Goal: Complete application form: Complete application form

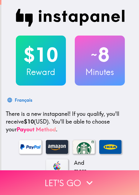
click at [68, 177] on button "Let's go" at bounding box center [69, 182] width 139 height 25
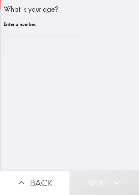
click at [25, 40] on input "number" at bounding box center [40, 44] width 72 height 17
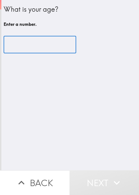
paste input "33621"
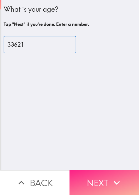
type input "33621"
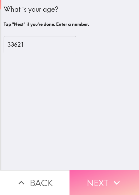
click at [100, 170] on button "Next" at bounding box center [103, 182] width 69 height 25
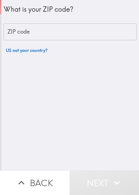
click at [45, 34] on input "ZIP code" at bounding box center [70, 31] width 133 height 17
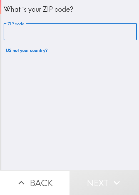
click at [44, 175] on button "Back" at bounding box center [34, 182] width 69 height 25
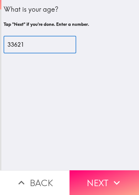
drag, startPoint x: 37, startPoint y: 45, endPoint x: -10, endPoint y: 45, distance: 47.5
click at [0, 0] on html "What is your age? Tap "Next" if you're done. Enter a number. 33621 ​ Back Next …" at bounding box center [69, 0] width 139 height 0
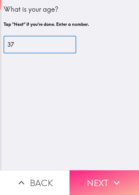
type input "37"
click at [86, 173] on button "Next" at bounding box center [103, 182] width 69 height 25
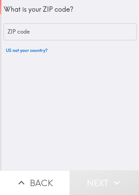
click at [38, 34] on input "ZIP code" at bounding box center [70, 31] width 133 height 17
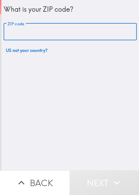
paste input "33621"
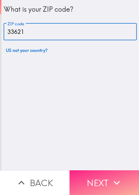
type input "33621"
click at [108, 175] on button "Next" at bounding box center [103, 182] width 69 height 25
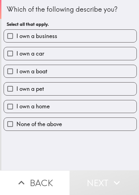
click at [48, 78] on div "I own a pet" at bounding box center [67, 86] width 137 height 17
click at [57, 33] on label "I own a business" at bounding box center [70, 36] width 132 height 12
click at [16, 33] on input "I own a business" at bounding box center [10, 36] width 12 height 12
checkbox input "true"
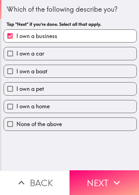
click at [49, 51] on label "I own a car" at bounding box center [70, 53] width 132 height 12
click at [16, 51] on input "I own a car" at bounding box center [10, 53] width 12 height 12
checkbox input "true"
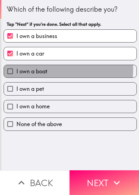
click at [48, 69] on label "I own a boat" at bounding box center [70, 71] width 132 height 12
click at [16, 69] on input "I own a boat" at bounding box center [10, 71] width 12 height 12
checkbox input "true"
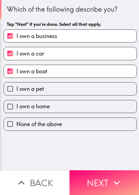
click at [48, 87] on label "I own a pet" at bounding box center [70, 88] width 132 height 12
click at [16, 87] on input "I own a pet" at bounding box center [10, 88] width 12 height 12
checkbox input "true"
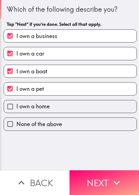
click at [49, 108] on label "I own a home" at bounding box center [70, 106] width 132 height 12
click at [16, 108] on input "I own a home" at bounding box center [10, 106] width 12 height 12
checkbox input "true"
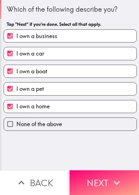
drag, startPoint x: 95, startPoint y: 172, endPoint x: 59, endPoint y: 170, distance: 36.7
click at [95, 172] on button "Next" at bounding box center [103, 182] width 69 height 25
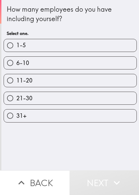
drag, startPoint x: 46, startPoint y: 48, endPoint x: 53, endPoint y: 51, distance: 7.7
click at [46, 48] on label "1-5" at bounding box center [70, 45] width 132 height 12
click at [16, 48] on input "1-5" at bounding box center [10, 45] width 12 height 12
radio input "true"
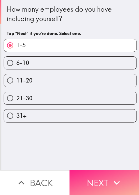
click at [113, 170] on button "Next" at bounding box center [103, 182] width 69 height 25
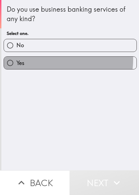
click at [48, 59] on label "Yes" at bounding box center [70, 63] width 132 height 12
click at [16, 59] on input "Yes" at bounding box center [10, 63] width 12 height 12
radio input "true"
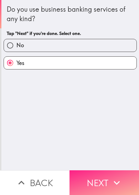
click at [94, 170] on button "Next" at bounding box center [103, 182] width 69 height 25
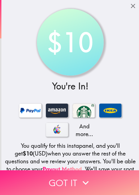
click at [61, 173] on button "Got it" at bounding box center [69, 182] width 139 height 25
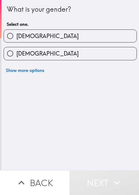
click at [71, 34] on label "[DEMOGRAPHIC_DATA]" at bounding box center [70, 36] width 132 height 12
click at [16, 34] on input "[DEMOGRAPHIC_DATA]" at bounding box center [10, 36] width 12 height 12
radio input "true"
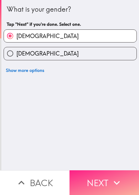
click at [91, 170] on button "Next" at bounding box center [103, 182] width 69 height 25
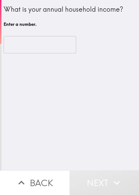
click at [49, 111] on div "What is your annual household income? Enter a number. ​" at bounding box center [69, 85] width 137 height 170
click at [33, 44] on input "number" at bounding box center [40, 44] width 72 height 17
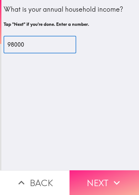
type input "98000"
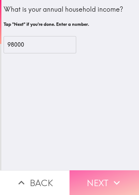
click at [90, 170] on button "Next" at bounding box center [103, 182] width 69 height 25
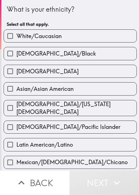
click at [68, 44] on div "[DEMOGRAPHIC_DATA]/Black" at bounding box center [67, 50] width 137 height 17
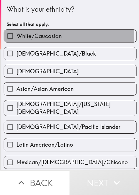
click at [66, 34] on label "White/Caucasian" at bounding box center [70, 36] width 132 height 12
click at [16, 34] on input "White/Caucasian" at bounding box center [10, 36] width 12 height 12
checkbox input "true"
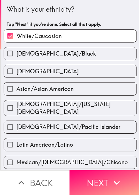
click at [58, 55] on span "[DEMOGRAPHIC_DATA]/Black" at bounding box center [55, 54] width 79 height 8
click at [16, 55] on input "[DEMOGRAPHIC_DATA]/Black" at bounding box center [10, 53] width 12 height 12
checkbox input "true"
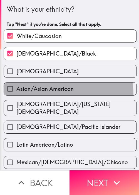
click at [49, 95] on label "Asian/Asian American" at bounding box center [70, 88] width 132 height 12
click at [16, 95] on input "Asian/Asian American" at bounding box center [10, 88] width 12 height 12
checkbox input "true"
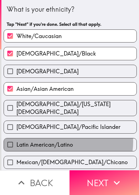
click at [58, 141] on span "Latin American/Latino" at bounding box center [44, 145] width 56 height 8
click at [16, 138] on input "Latin American/Latino" at bounding box center [10, 144] width 12 height 12
checkbox input "true"
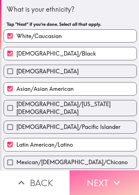
click at [92, 177] on button "Next" at bounding box center [103, 182] width 69 height 25
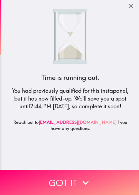
drag, startPoint x: 60, startPoint y: 176, endPoint x: 62, endPoint y: 172, distance: 4.9
click at [60, 177] on button "Got it" at bounding box center [69, 182] width 139 height 25
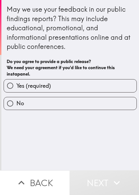
click at [44, 89] on span "Yes (required)" at bounding box center [33, 86] width 34 height 8
click at [16, 89] on input "Yes (required)" at bounding box center [10, 85] width 12 height 12
radio input "true"
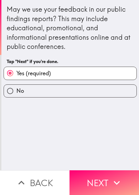
drag, startPoint x: 111, startPoint y: 173, endPoint x: 100, endPoint y: 151, distance: 24.8
click at [111, 177] on icon "button" at bounding box center [116, 183] width 12 height 12
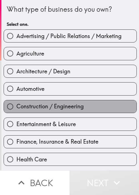
click at [85, 107] on label "Construction / Engineering" at bounding box center [70, 106] width 132 height 12
click at [16, 107] on input "Construction / Engineering" at bounding box center [10, 106] width 12 height 12
radio input "true"
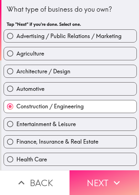
click at [100, 178] on button "Next" at bounding box center [103, 182] width 69 height 25
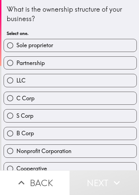
click at [60, 63] on label "Partnership" at bounding box center [70, 63] width 132 height 12
click at [16, 63] on input "Partnership" at bounding box center [10, 63] width 12 height 12
radio input "true"
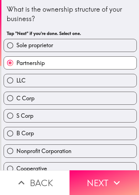
drag, startPoint x: 105, startPoint y: 171, endPoint x: 21, endPoint y: 131, distance: 94.0
click at [105, 171] on button "Next" at bounding box center [103, 182] width 69 height 25
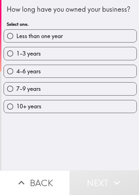
click at [101, 77] on label "4-6 years" at bounding box center [70, 71] width 132 height 12
click at [16, 77] on input "4-6 years" at bounding box center [10, 71] width 12 height 12
radio input "true"
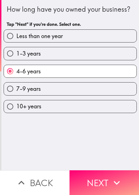
drag, startPoint x: 108, startPoint y: 177, endPoint x: 23, endPoint y: 145, distance: 90.4
click at [107, 176] on button "Next" at bounding box center [103, 182] width 69 height 25
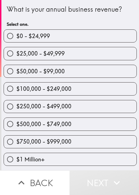
click at [49, 111] on label "$250,000 - $499,000" at bounding box center [70, 106] width 132 height 12
click at [16, 111] on input "$250,000 - $499,000" at bounding box center [10, 106] width 12 height 12
radio input "true"
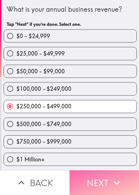
click at [92, 170] on button "Next" at bounding box center [103, 182] width 69 height 25
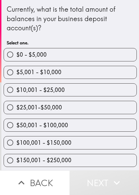
click at [121, 38] on div "Currently, what is the total amount of balances in your business deposit accoun…" at bounding box center [70, 26] width 127 height 44
click at [112, 61] on div "$5,001 - $10,000" at bounding box center [67, 69] width 137 height 17
click at [84, 82] on div "$10,001 - $25,000" at bounding box center [67, 87] width 137 height 17
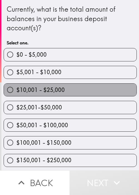
click at [87, 92] on label "$10,001 - $25,000" at bounding box center [70, 90] width 132 height 12
click at [16, 92] on input "$10,001 - $25,000" at bounding box center [10, 90] width 12 height 12
radio input "true"
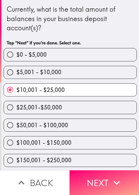
drag, startPoint x: 104, startPoint y: 175, endPoint x: 91, endPoint y: 163, distance: 17.7
click at [104, 175] on button "Next" at bounding box center [103, 182] width 69 height 25
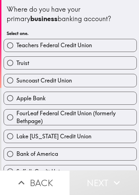
click at [72, 95] on label "Apple Bank" at bounding box center [70, 98] width 132 height 12
click at [16, 95] on input "Apple Bank" at bounding box center [10, 98] width 12 height 12
radio input "true"
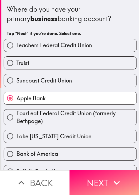
drag, startPoint x: 94, startPoint y: 177, endPoint x: 54, endPoint y: 155, distance: 45.7
click at [95, 175] on button "Next" at bounding box center [103, 182] width 69 height 25
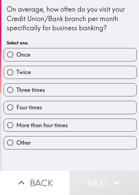
click at [124, 82] on div "Three times" at bounding box center [67, 87] width 137 height 17
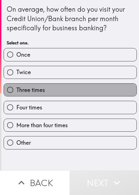
click at [119, 93] on label "Three times" at bounding box center [70, 90] width 132 height 12
click at [16, 93] on input "Three times" at bounding box center [10, 90] width 12 height 12
radio input "true"
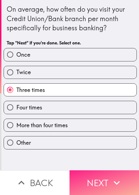
click at [109, 170] on button "Next" at bounding box center [103, 182] width 69 height 25
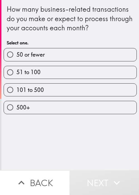
click at [88, 84] on label "101 to 500" at bounding box center [70, 90] width 132 height 12
click at [16, 84] on input "101 to 500" at bounding box center [10, 90] width 12 height 12
radio input "true"
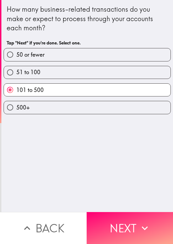
click at [136, 81] on div "101 to 500" at bounding box center [85, 87] width 172 height 17
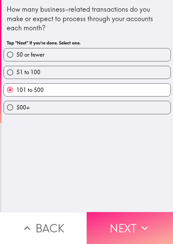
drag, startPoint x: 142, startPoint y: 219, endPoint x: 46, endPoint y: 165, distance: 109.3
click at [139, 195] on icon "button" at bounding box center [145, 228] width 12 height 12
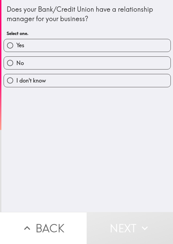
click at [139, 120] on div "Does your Bank/Credit Union have a relationship manager for your business? Sele…" at bounding box center [87, 106] width 172 height 212
click at [71, 59] on label "No" at bounding box center [87, 63] width 167 height 12
click at [16, 59] on input "No" at bounding box center [10, 63] width 12 height 12
radio input "true"
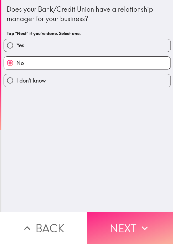
click at [130, 195] on button "Next" at bounding box center [130, 228] width 87 height 32
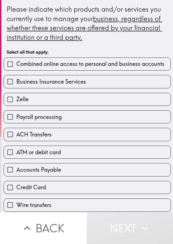
click at [138, 102] on label "Zelle" at bounding box center [87, 99] width 167 height 12
click at [16, 102] on input "Zelle" at bounding box center [10, 99] width 12 height 12
checkbox input "true"
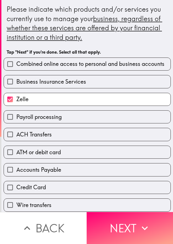
click at [115, 145] on div "Combined online access to personal and business accounts Business Insurance Ser…" at bounding box center [85, 194] width 172 height 282
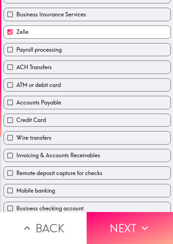
scroll to position [69, 0]
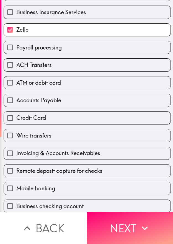
click at [82, 123] on label "Credit Card" at bounding box center [87, 118] width 167 height 12
click at [16, 123] on input "Credit Card" at bounding box center [10, 118] width 12 height 12
checkbox input "true"
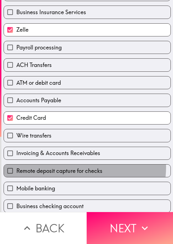
click at [66, 170] on span "Remote deposit capture for checks" at bounding box center [59, 171] width 86 height 8
click at [16, 170] on input "Remote deposit capture for checks" at bounding box center [10, 170] width 12 height 12
checkbox input "true"
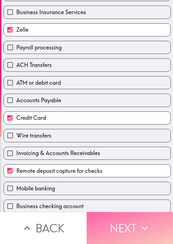
click at [131, 195] on button "Next" at bounding box center [130, 228] width 87 height 32
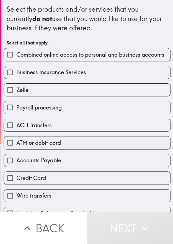
click at [139, 77] on label "Business Insurance Services" at bounding box center [87, 72] width 167 height 12
click at [16, 77] on input "Business Insurance Services" at bounding box center [10, 72] width 12 height 12
checkbox input "true"
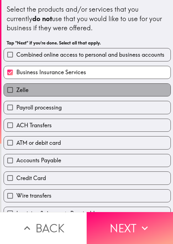
click at [128, 96] on label "Zelle" at bounding box center [87, 90] width 167 height 12
click at [16, 96] on input "Zelle" at bounding box center [10, 90] width 12 height 12
checkbox input "true"
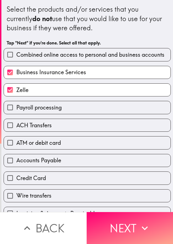
click at [119, 135] on div "ATM or debit card" at bounding box center [85, 140] width 172 height 17
click at [124, 163] on label "Accounts Payable" at bounding box center [87, 160] width 167 height 12
click at [16, 163] on input "Accounts Payable" at bounding box center [10, 160] width 12 height 12
checkbox input "true"
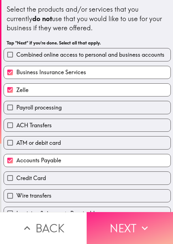
click at [139, 195] on icon "button" at bounding box center [145, 228] width 12 height 12
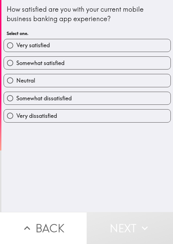
drag, startPoint x: 117, startPoint y: 187, endPoint x: 120, endPoint y: 167, distance: 20.2
click at [117, 187] on div "How satisfied are you with your current mobile business banking app experience?…" at bounding box center [87, 106] width 172 height 212
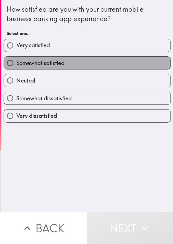
click at [111, 69] on label "Somewhat satisfied" at bounding box center [87, 63] width 167 height 12
click at [16, 69] on input "Somewhat satisfied" at bounding box center [10, 63] width 12 height 12
radio input "true"
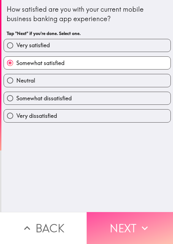
drag, startPoint x: 119, startPoint y: 224, endPoint x: 95, endPoint y: 196, distance: 36.8
click at [118, 195] on button "Next" at bounding box center [130, 228] width 87 height 32
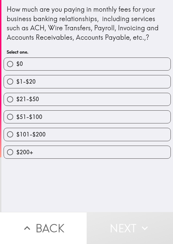
click at [117, 192] on div "How much are you paying in monthly fees for your business banking relationships…" at bounding box center [87, 106] width 172 height 212
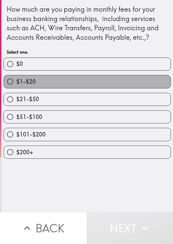
click at [97, 83] on label "$1-$20" at bounding box center [87, 81] width 167 height 12
click at [16, 83] on input "$1-$20" at bounding box center [10, 81] width 12 height 12
radio input "true"
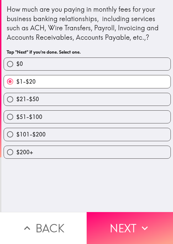
click at [92, 115] on label "$51-$100" at bounding box center [87, 116] width 167 height 12
click at [16, 115] on input "$51-$100" at bounding box center [10, 116] width 12 height 12
radio input "true"
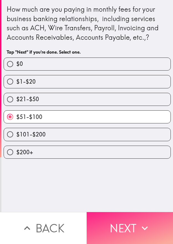
click at [130, 195] on button "Next" at bounding box center [130, 228] width 87 height 32
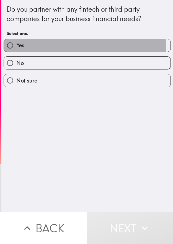
click at [72, 48] on label "Yes" at bounding box center [87, 45] width 167 height 12
click at [16, 48] on input "Yes" at bounding box center [10, 45] width 12 height 12
radio input "true"
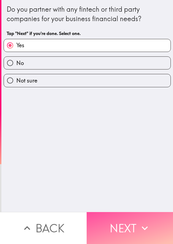
drag, startPoint x: 119, startPoint y: 215, endPoint x: 94, endPoint y: 193, distance: 33.2
click at [119, 195] on button "Next" at bounding box center [130, 228] width 87 height 32
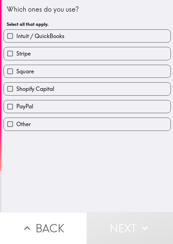
drag, startPoint x: 142, startPoint y: 55, endPoint x: 134, endPoint y: 61, distance: 10.3
click at [139, 55] on label "Stripe" at bounding box center [87, 53] width 167 height 12
click at [16, 55] on input "Stripe" at bounding box center [10, 53] width 12 height 12
checkbox input "true"
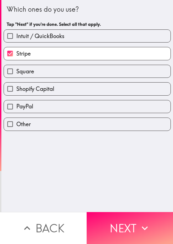
click at [112, 77] on div "Square" at bounding box center [88, 71] width 168 height 13
click at [119, 97] on div "PayPal" at bounding box center [85, 103] width 172 height 17
click at [104, 96] on div "PayPal" at bounding box center [85, 103] width 172 height 17
click at [111, 87] on label "Shopify Capital" at bounding box center [87, 88] width 167 height 12
click at [16, 87] on input "Shopify Capital" at bounding box center [10, 88] width 12 height 12
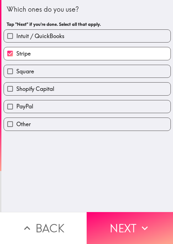
checkbox input "true"
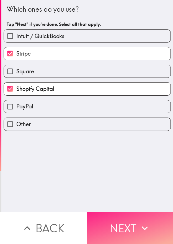
click at [130, 195] on button "Next" at bounding box center [130, 228] width 87 height 32
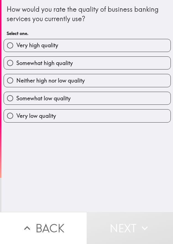
click at [139, 61] on label "Somewhat high quality" at bounding box center [87, 63] width 167 height 12
click at [16, 61] on input "Somewhat high quality" at bounding box center [10, 63] width 12 height 12
radio input "true"
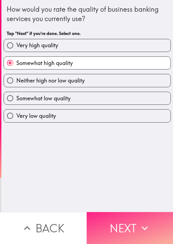
click at [139, 195] on icon "button" at bounding box center [145, 228] width 12 height 12
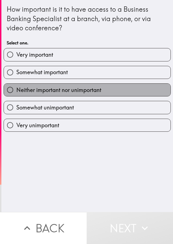
click at [104, 92] on label "Neither important nor unimportant" at bounding box center [87, 90] width 167 height 12
click at [16, 92] on input "Neither important nor unimportant" at bounding box center [10, 90] width 12 height 12
radio input "true"
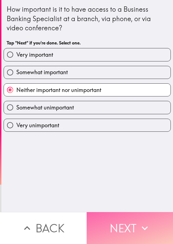
click at [131, 195] on button "Next" at bounding box center [130, 228] width 87 height 32
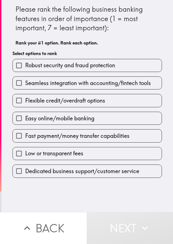
click at [102, 90] on div "Flexible credit/overdraft options" at bounding box center [85, 97] width 154 height 17
click at [100, 75] on div "Seamless integration with accounting/fintech tools" at bounding box center [85, 80] width 154 height 17
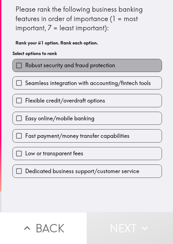
click at [98, 65] on span "Robust security and fraud protection" at bounding box center [70, 65] width 90 height 8
click at [25, 65] on input "Robust security and fraud protection" at bounding box center [19, 65] width 12 height 12
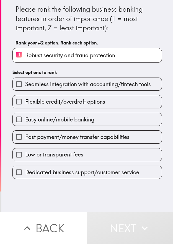
click at [74, 86] on span "Seamless integration with accounting/fintech tools" at bounding box center [88, 84] width 126 height 8
click at [25, 86] on input "Seamless integration with accounting/fintech tools" at bounding box center [19, 84] width 12 height 12
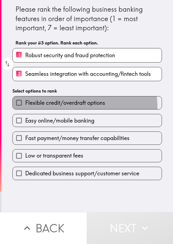
click at [67, 108] on label "Flexible credit/overdraft options" at bounding box center [87, 102] width 149 height 12
click at [25, 108] on input "Flexible credit/overdraft options" at bounding box center [19, 102] width 12 height 12
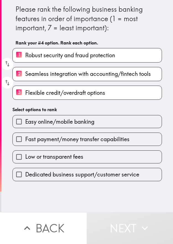
click at [82, 154] on label "Low or transparent fees" at bounding box center [87, 156] width 149 height 12
click at [25, 154] on input "Low or transparent fees" at bounding box center [19, 156] width 12 height 12
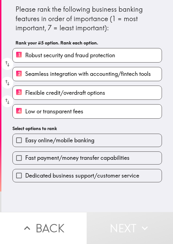
click at [81, 146] on label "Easy online/mobile banking" at bounding box center [87, 140] width 149 height 12
click at [25, 146] on input "Easy online/mobile banking" at bounding box center [19, 140] width 12 height 12
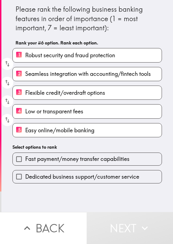
click at [76, 165] on label "Fast payment/money transfer capabilities" at bounding box center [87, 159] width 149 height 12
click at [25, 165] on input "Fast payment/money transfer capabilities" at bounding box center [19, 159] width 12 height 12
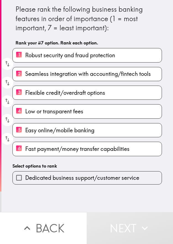
click at [78, 178] on span "Dedicated business support/customer service" at bounding box center [82, 178] width 114 height 8
click at [25, 178] on input "Dedicated business support/customer service" at bounding box center [19, 177] width 12 height 12
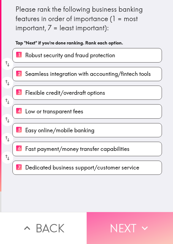
drag, startPoint x: 113, startPoint y: 221, endPoint x: 106, endPoint y: 213, distance: 11.0
click at [114, 195] on button "Next" at bounding box center [130, 228] width 87 height 32
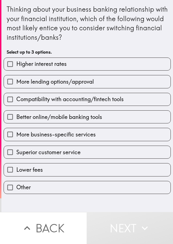
click at [88, 100] on span "Compatibility with accounting/fintech tools" at bounding box center [70, 99] width 108 height 8
click at [16, 100] on input "Compatibility with accounting/fintech tools" at bounding box center [10, 99] width 12 height 12
checkbox input "true"
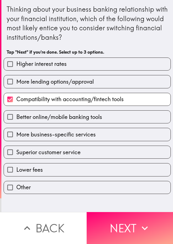
click at [74, 64] on label "Higher interest rates" at bounding box center [87, 64] width 167 height 12
click at [16, 64] on input "Higher interest rates" at bounding box center [10, 64] width 12 height 12
checkbox input "true"
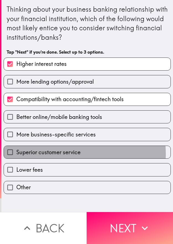
click at [64, 154] on span "Superior customer service" at bounding box center [48, 152] width 64 height 8
click at [16, 154] on input "Superior customer service" at bounding box center [10, 152] width 12 height 12
checkbox input "true"
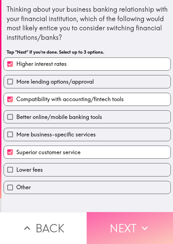
click at [134, 195] on button "Next" at bounding box center [130, 228] width 87 height 32
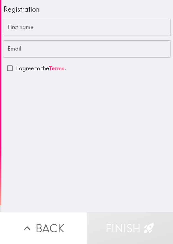
click at [70, 31] on input "First name" at bounding box center [88, 27] width 168 height 17
paste input "[PERSON_NAME]"
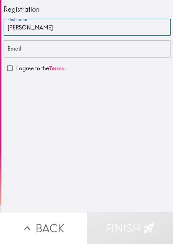
type input "[PERSON_NAME]"
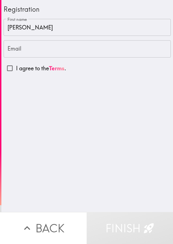
click at [82, 63] on label "I agree to the Terms ." at bounding box center [88, 68] width 168 height 12
click at [16, 63] on input "I agree to the Terms ." at bounding box center [10, 68] width 12 height 12
checkbox input "true"
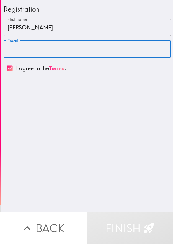
click at [93, 46] on input "Email" at bounding box center [88, 48] width 168 height 17
paste input "[EMAIL_ADDRESS][DOMAIN_NAME]"
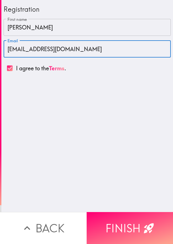
type input "[EMAIL_ADDRESS][DOMAIN_NAME]"
click at [115, 110] on div "Registration First name [PERSON_NAME] First name Email [EMAIL_ADDRESS][DOMAIN_N…" at bounding box center [87, 106] width 172 height 212
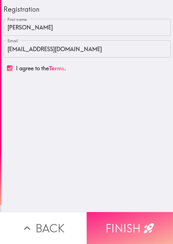
click at [139, 195] on button "Finish" at bounding box center [130, 228] width 87 height 32
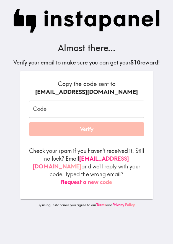
click at [66, 114] on input "Code" at bounding box center [86, 108] width 115 height 17
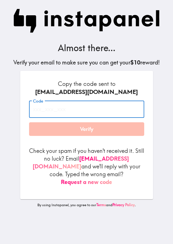
paste input "7R2_6LU_UBU"
type input "7R2_6LU_UBU"
click at [115, 91] on div "[EMAIL_ADDRESS][DOMAIN_NAME]" at bounding box center [86, 92] width 115 height 8
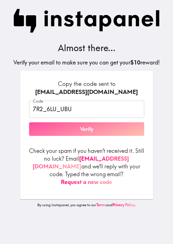
click at [91, 130] on button "Verify" at bounding box center [86, 129] width 115 height 14
